Goal: Transaction & Acquisition: Purchase product/service

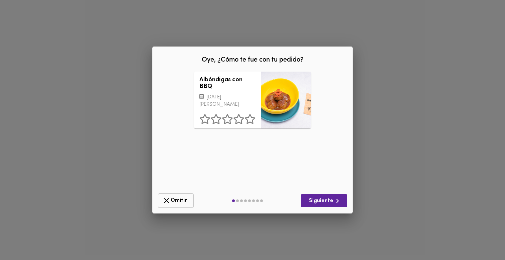
click at [183, 199] on span "Omitir" at bounding box center [175, 200] width 27 height 8
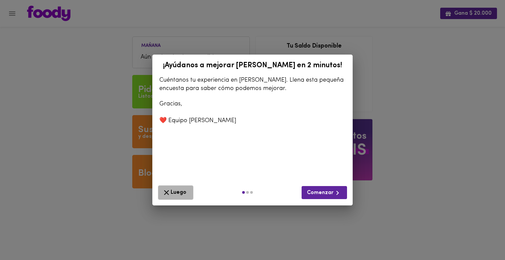
click at [176, 188] on span "Luego" at bounding box center [175, 192] width 27 height 8
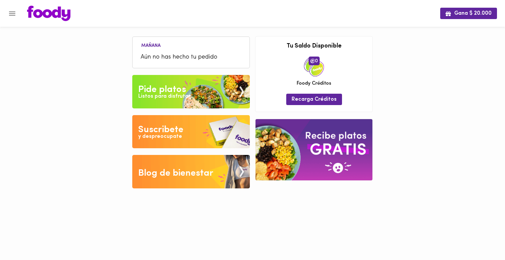
click at [175, 102] on img at bounding box center [191, 91] width 118 height 33
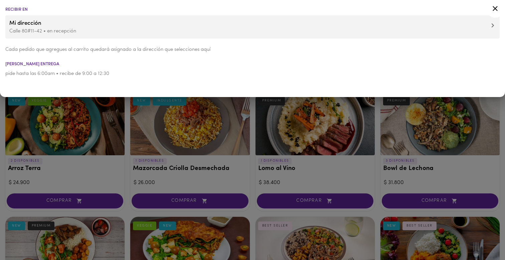
click at [127, 122] on div at bounding box center [252, 130] width 505 height 260
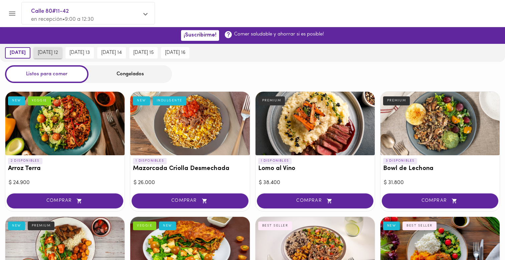
click at [53, 56] on button "martes 12" at bounding box center [48, 52] width 28 height 11
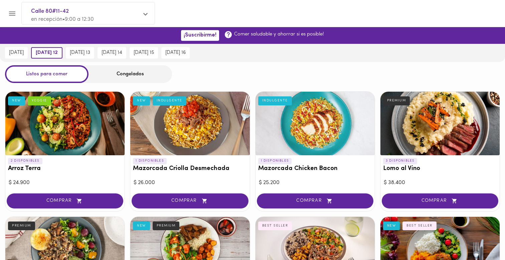
click at [195, 126] on div at bounding box center [189, 124] width 119 height 64
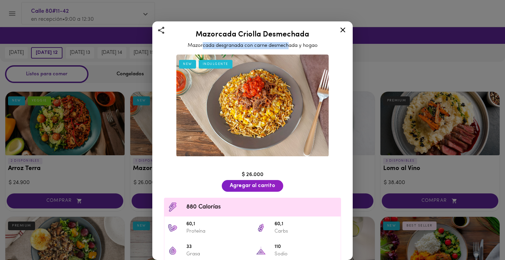
drag, startPoint x: 202, startPoint y: 47, endPoint x: 288, endPoint y: 48, distance: 86.6
click at [288, 48] on div "Mazorcada Criolla Desmechada Mazorcada desgranada con carne desmechada y hogao" at bounding box center [253, 38] width 184 height 22
click at [344, 28] on icon at bounding box center [343, 29] width 5 height 5
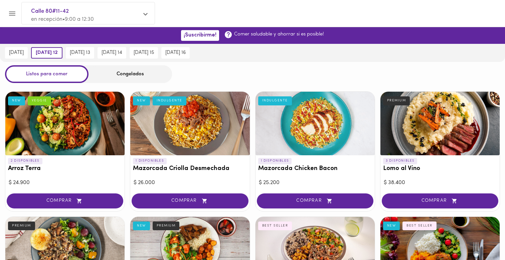
click at [300, 136] on div at bounding box center [315, 124] width 119 height 64
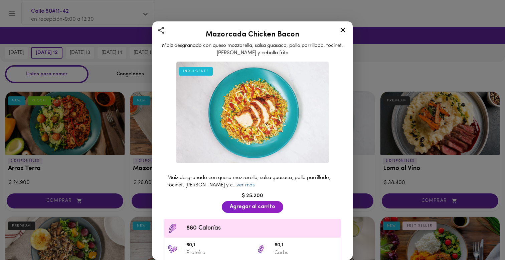
click at [245, 186] on link "ver más" at bounding box center [246, 185] width 18 height 5
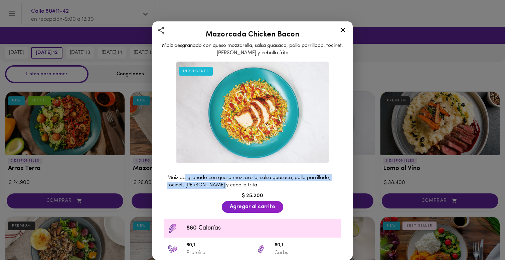
drag, startPoint x: 186, startPoint y: 177, endPoint x: 220, endPoint y: 185, distance: 35.4
click at [220, 185] on span "Maiz desgranado con queso mozzarella, salsa guasaca, pollo parrillado, tocinet,…" at bounding box center [248, 181] width 163 height 12
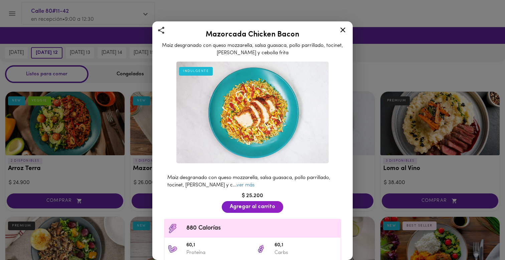
click at [221, 185] on span "Maiz desgranado con queso mozzarella, salsa guasaca, pollo parrillado, tocinet,…" at bounding box center [248, 181] width 163 height 12
click at [343, 34] on div at bounding box center [343, 31] width 16 height 16
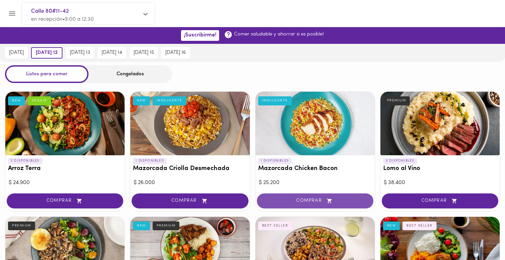
click at [294, 199] on span "COMPRAR" at bounding box center [315, 201] width 100 height 6
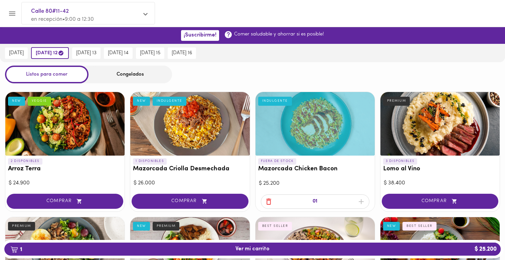
click at [153, 73] on div "Congelados" at bounding box center [131, 75] width 84 height 18
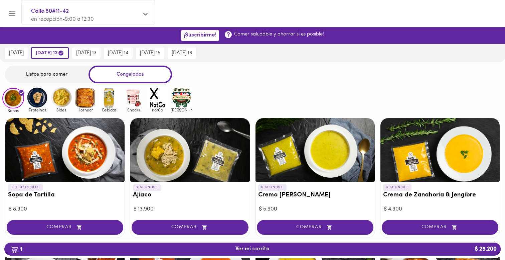
click at [109, 102] on img at bounding box center [110, 98] width 22 height 22
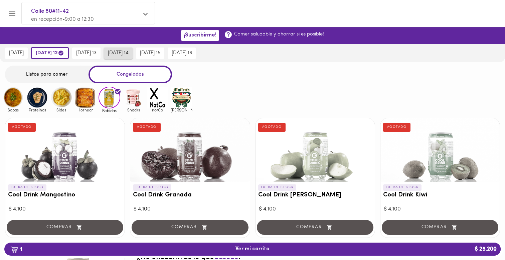
click at [129, 56] on span "jueves 14" at bounding box center [118, 53] width 21 height 6
click at [11, 90] on img at bounding box center [13, 98] width 22 height 22
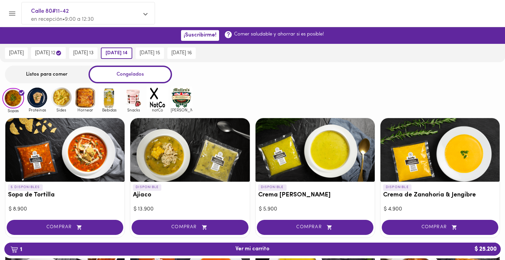
click at [39, 75] on div "Listos para comer" at bounding box center [47, 75] width 84 height 18
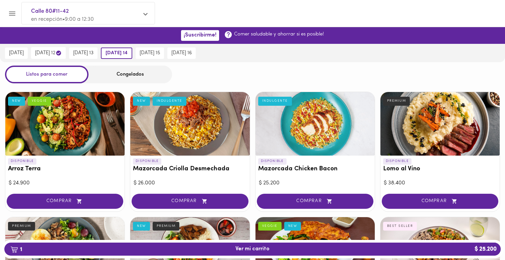
click at [107, 71] on div "Congelados" at bounding box center [131, 75] width 84 height 18
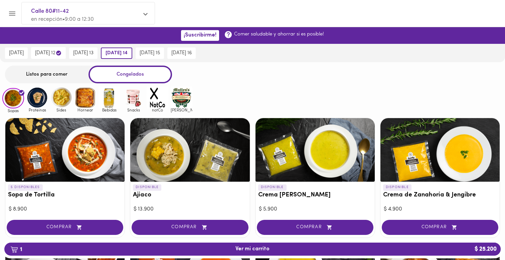
click at [36, 99] on img at bounding box center [37, 98] width 22 height 22
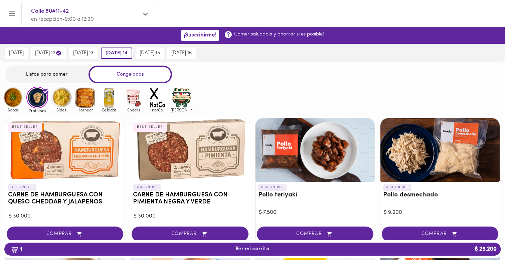
click at [64, 97] on img at bounding box center [61, 98] width 22 height 22
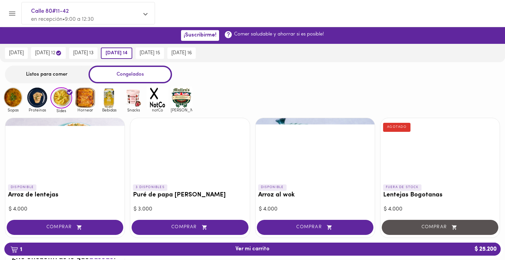
scroll to position [4, 0]
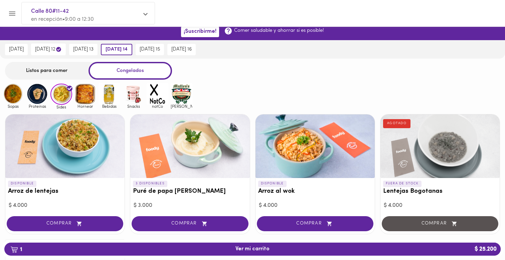
click at [93, 95] on img at bounding box center [86, 94] width 22 height 22
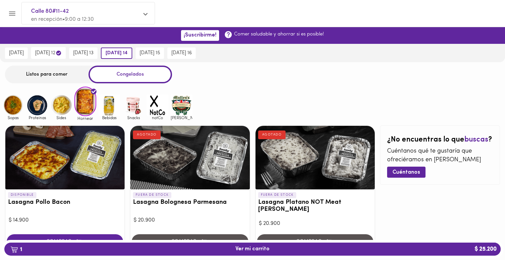
click at [113, 105] on img at bounding box center [110, 105] width 22 height 22
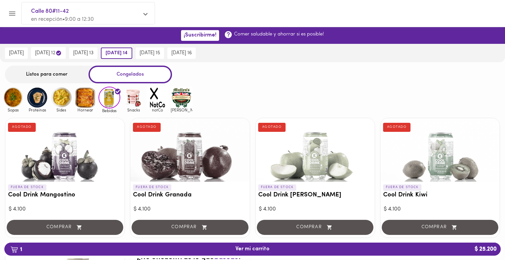
click at [137, 103] on img at bounding box center [134, 98] width 22 height 22
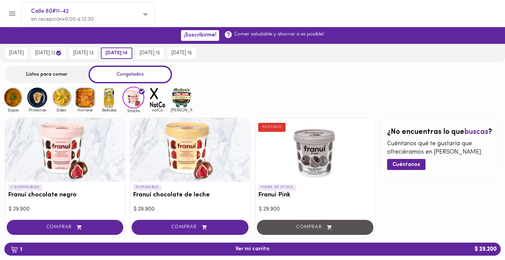
click at [38, 104] on img at bounding box center [37, 98] width 22 height 22
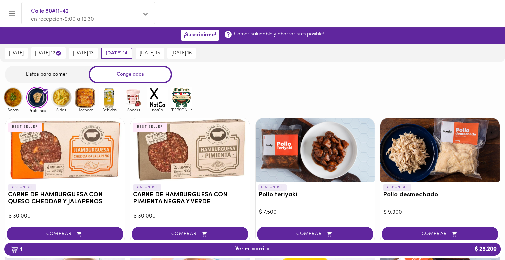
click at [59, 101] on img at bounding box center [61, 98] width 22 height 22
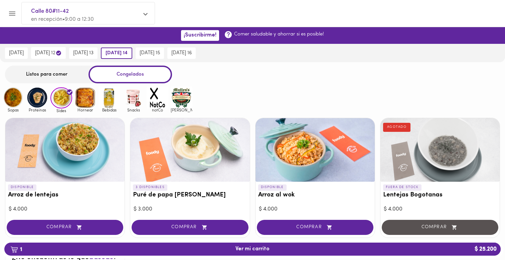
click at [91, 96] on img at bounding box center [86, 98] width 22 height 22
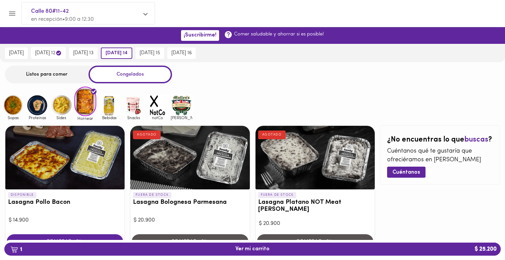
click at [10, 106] on img at bounding box center [13, 105] width 22 height 22
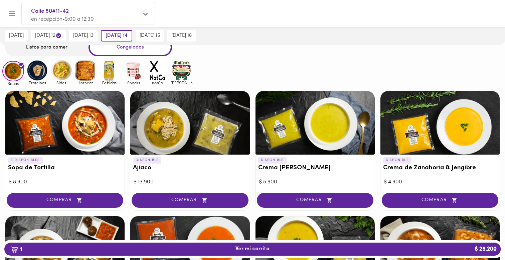
scroll to position [28, 0]
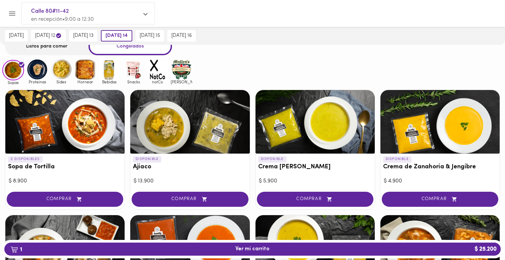
click at [38, 74] on img at bounding box center [37, 70] width 22 height 22
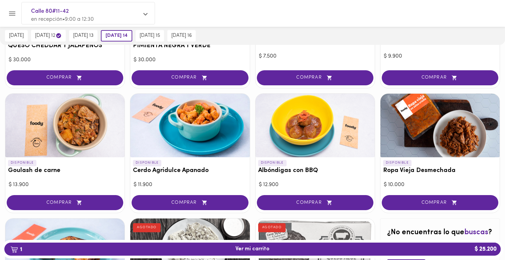
scroll to position [160, 0]
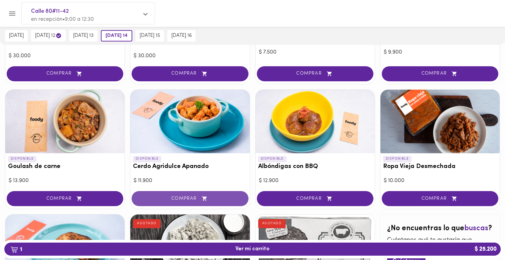
click at [209, 201] on button "COMPRAR" at bounding box center [190, 198] width 117 height 15
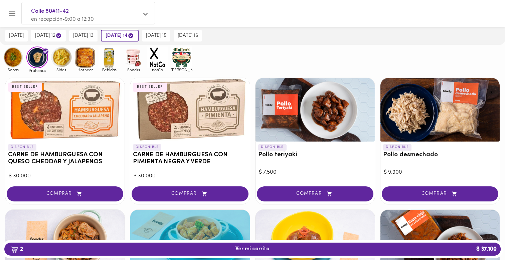
scroll to position [0, 0]
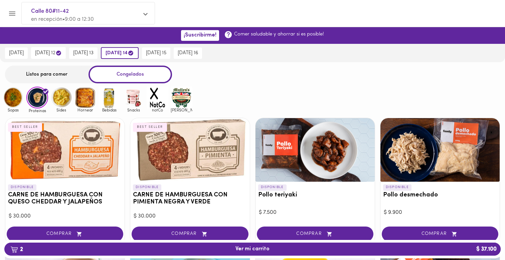
click at [4, 101] on div at bounding box center [3, 130] width 7 height 260
click at [11, 103] on img at bounding box center [13, 98] width 22 height 22
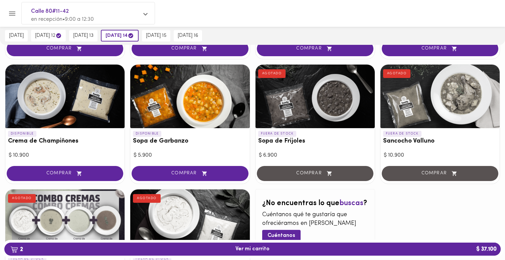
scroll to position [305, 0]
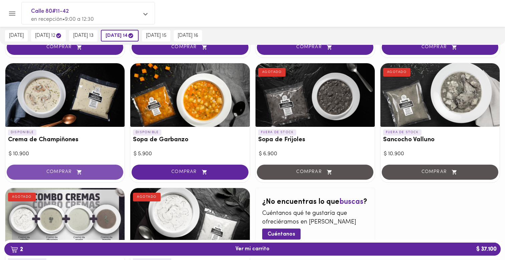
click at [98, 175] on button "COMPRAR" at bounding box center [65, 171] width 117 height 15
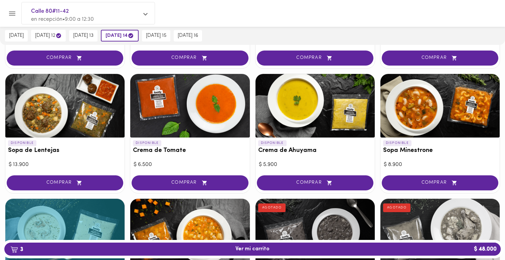
scroll to position [168, 0]
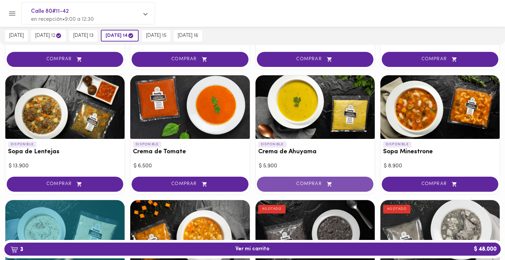
click at [280, 179] on button "COMPRAR" at bounding box center [315, 184] width 117 height 15
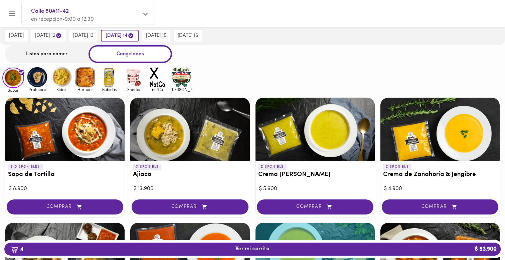
scroll to position [20, 0]
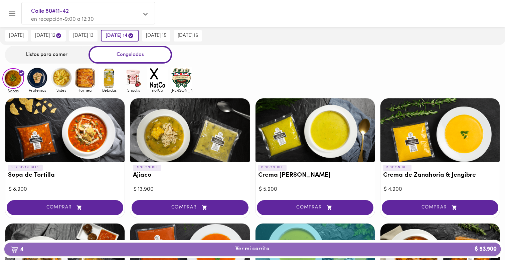
click at [187, 252] on button "4 Ver mi carrito $ 53.900" at bounding box center [252, 248] width 497 height 13
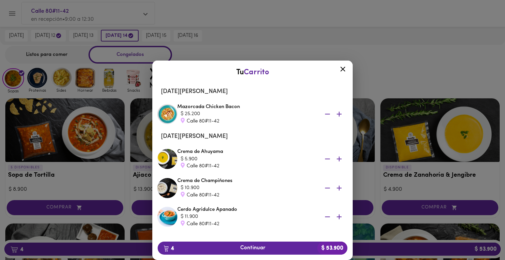
click at [342, 67] on icon at bounding box center [343, 69] width 8 height 8
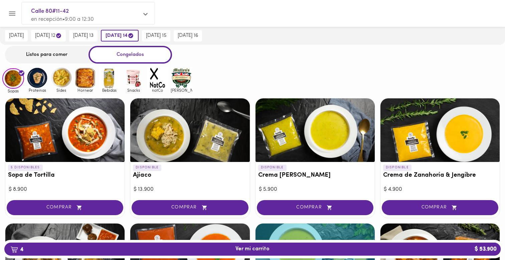
click at [33, 82] on img at bounding box center [37, 78] width 22 height 22
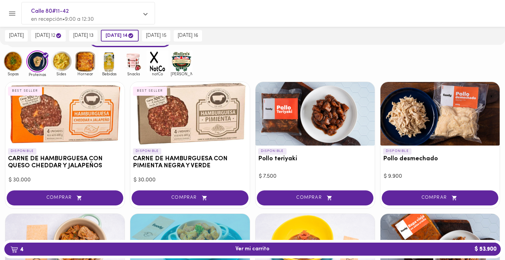
scroll to position [37, 0]
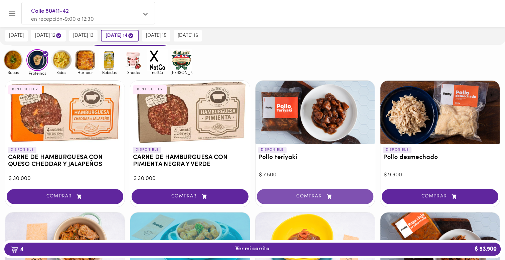
click at [305, 193] on button "COMPRAR" at bounding box center [315, 196] width 117 height 15
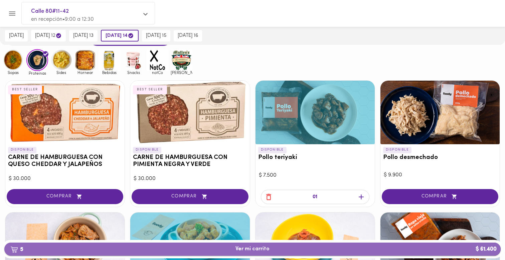
click at [275, 249] on span "5 Ver mi carrito $ 61.400" at bounding box center [253, 249] width 486 height 6
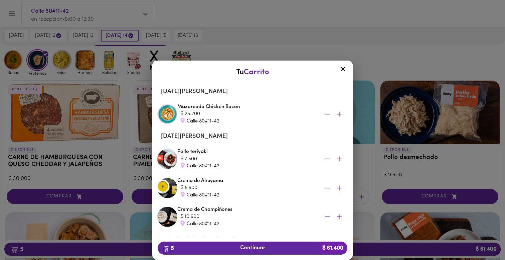
click at [275, 249] on span "5 Continuar $ 61.400" at bounding box center [252, 248] width 179 height 6
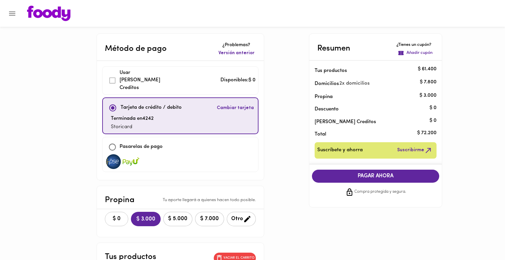
click at [109, 216] on span "$ 0" at bounding box center [116, 219] width 15 height 6
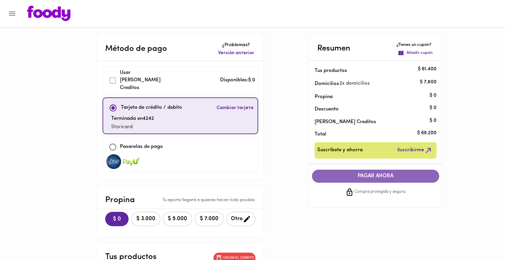
click at [327, 173] on span "PAGAR AHORA" at bounding box center [376, 176] width 114 height 6
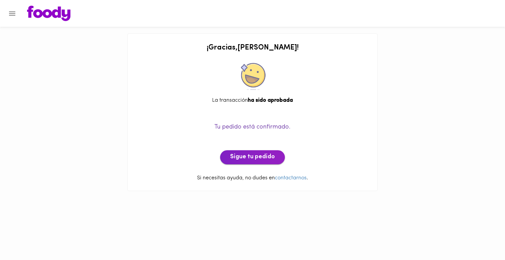
click at [237, 158] on span "Sigue tu pedido" at bounding box center [252, 156] width 45 height 7
